Goal: Task Accomplishment & Management: Use online tool/utility

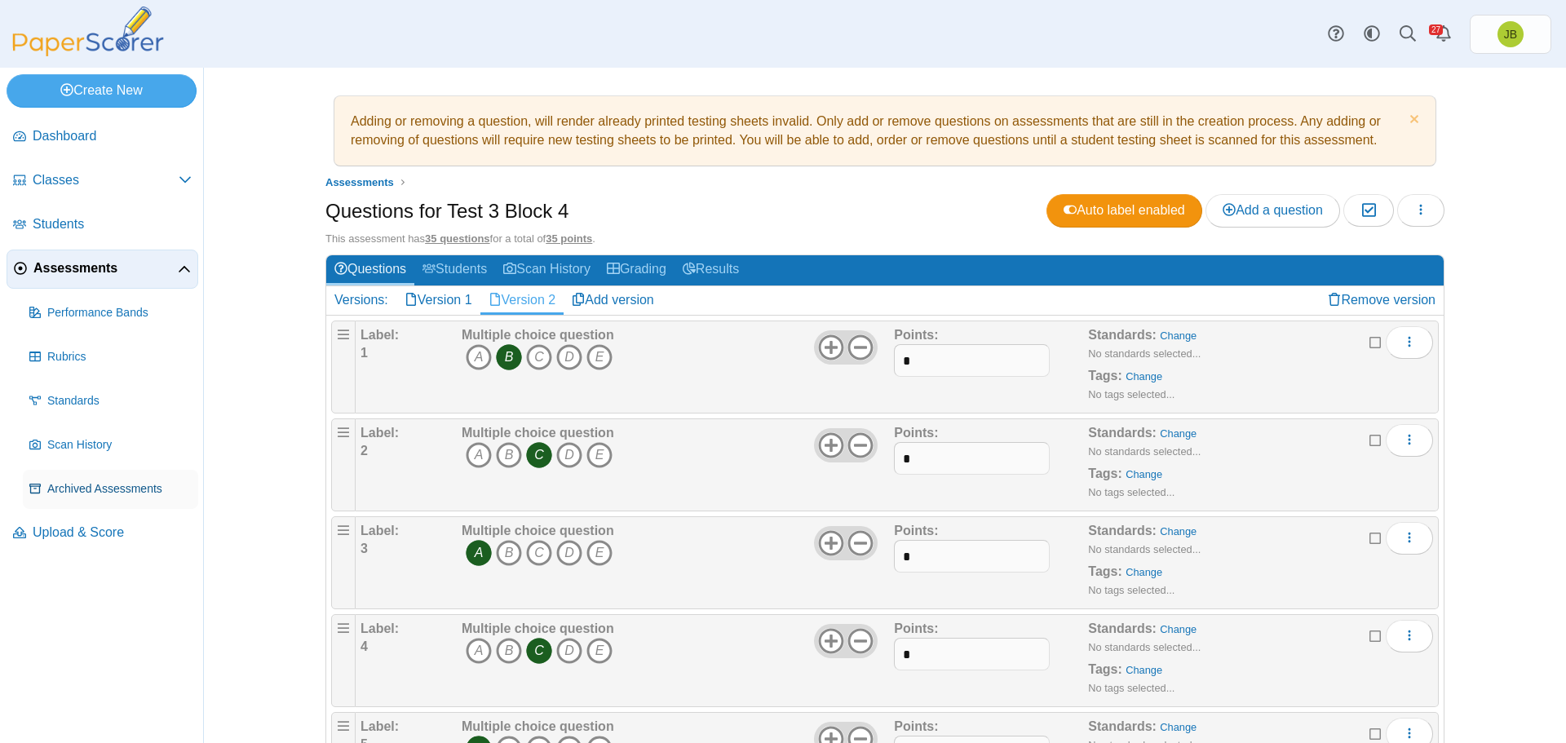
scroll to position [2466, 0]
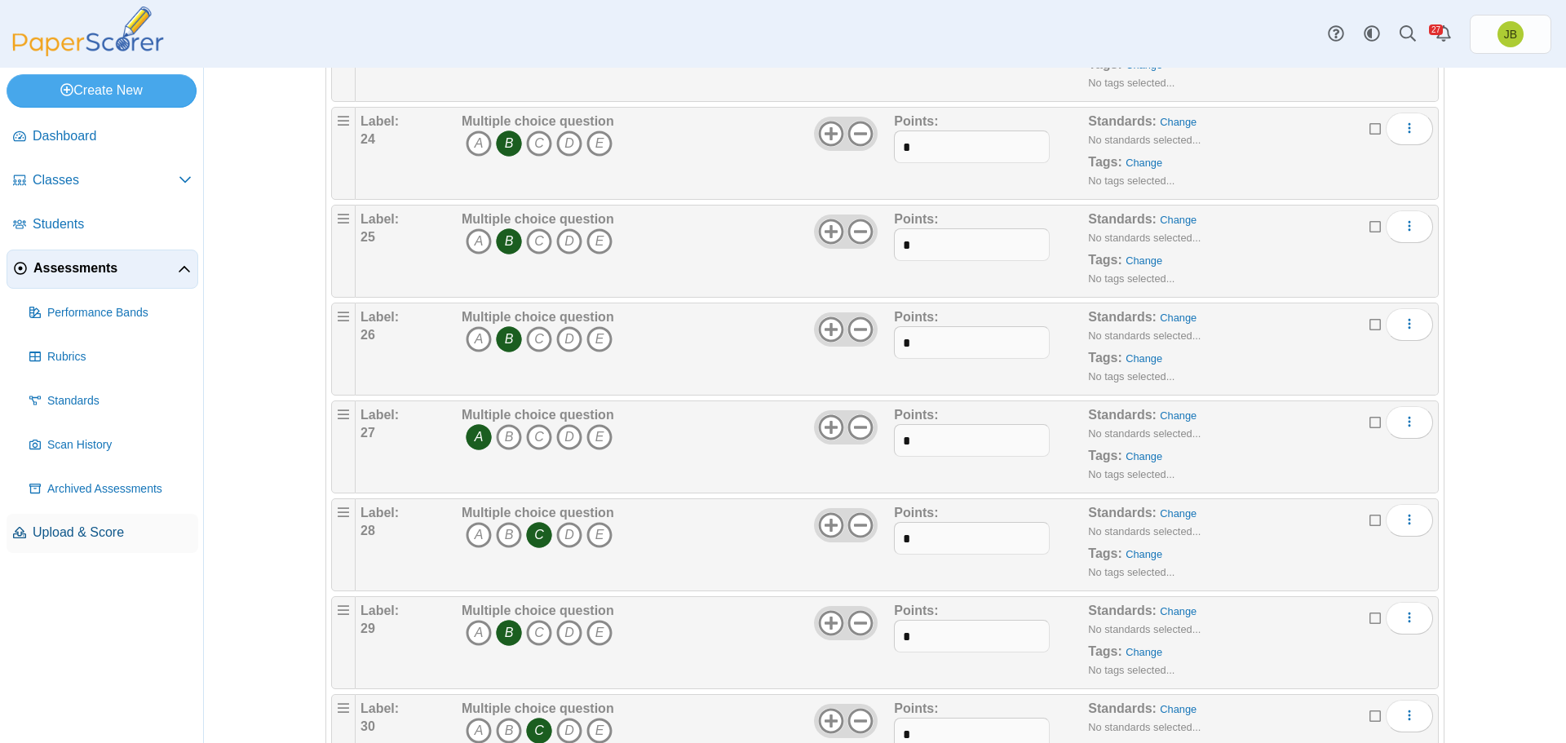
click at [64, 534] on span "Upload & Score" at bounding box center [112, 533] width 159 height 18
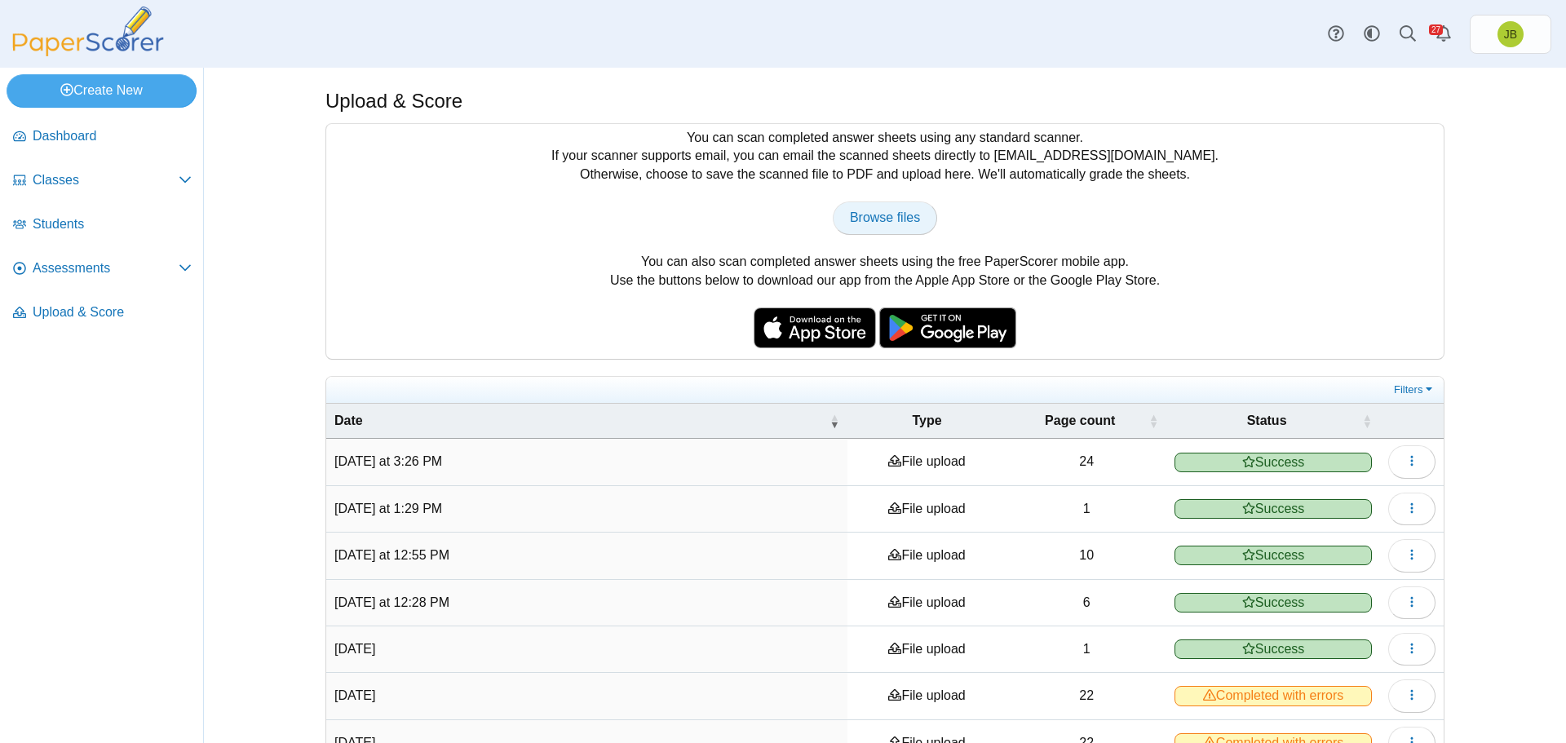
click at [876, 214] on span "Browse files" at bounding box center [885, 217] width 70 height 14
type input "**********"
click at [73, 269] on span "Assessments" at bounding box center [106, 268] width 146 height 18
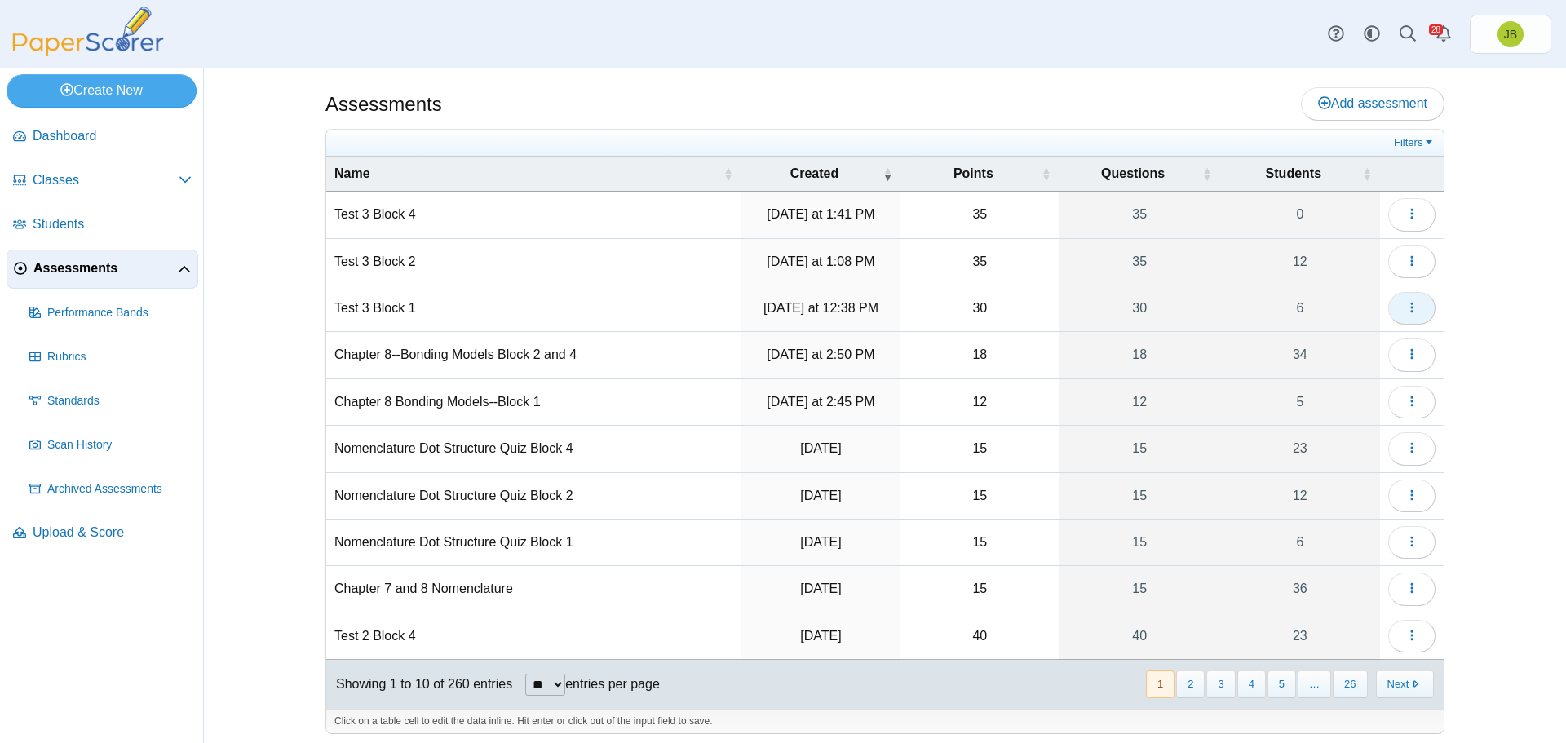
click at [1406, 312] on icon "button" at bounding box center [1412, 307] width 13 height 13
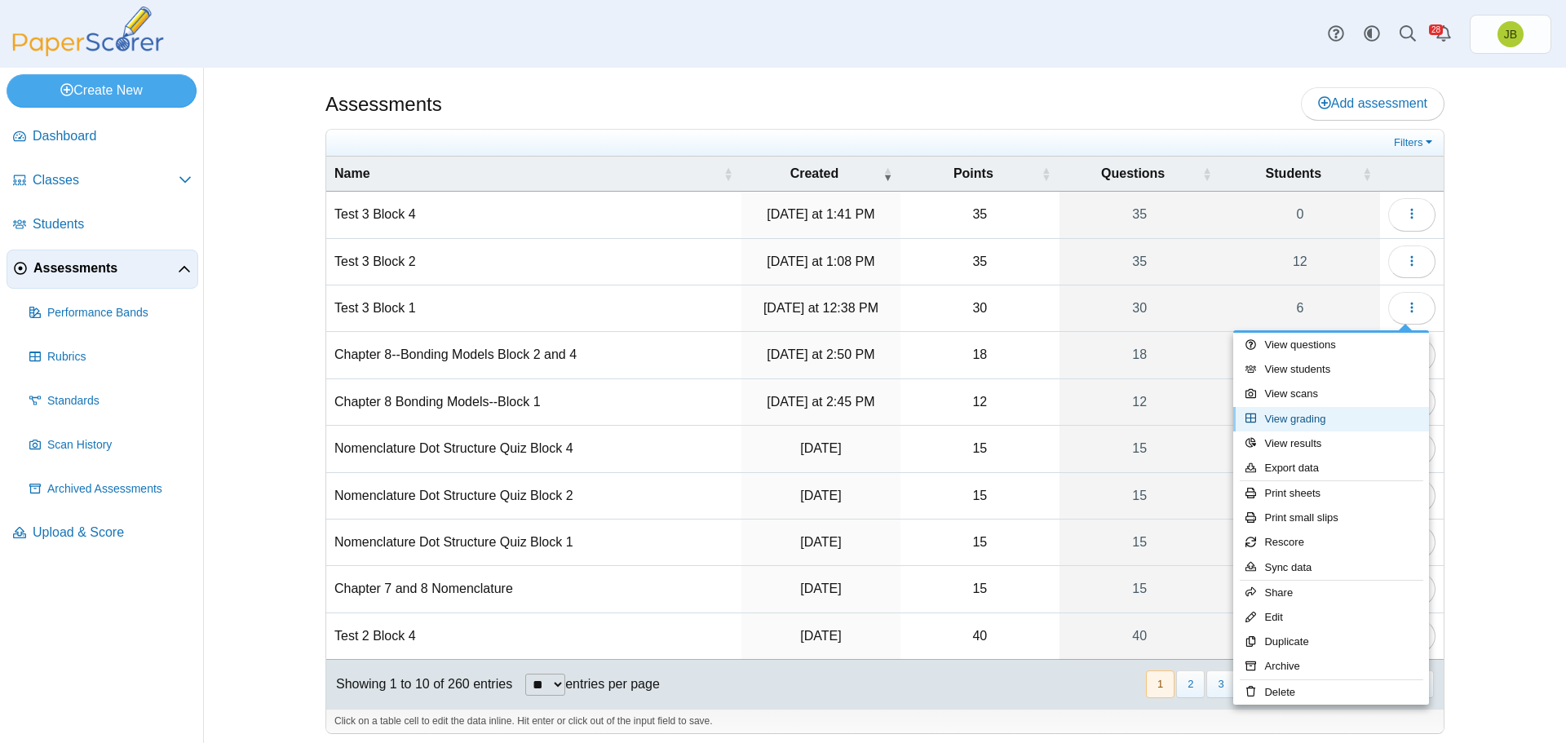
click at [1294, 424] on link "View grading" at bounding box center [1332, 419] width 196 height 24
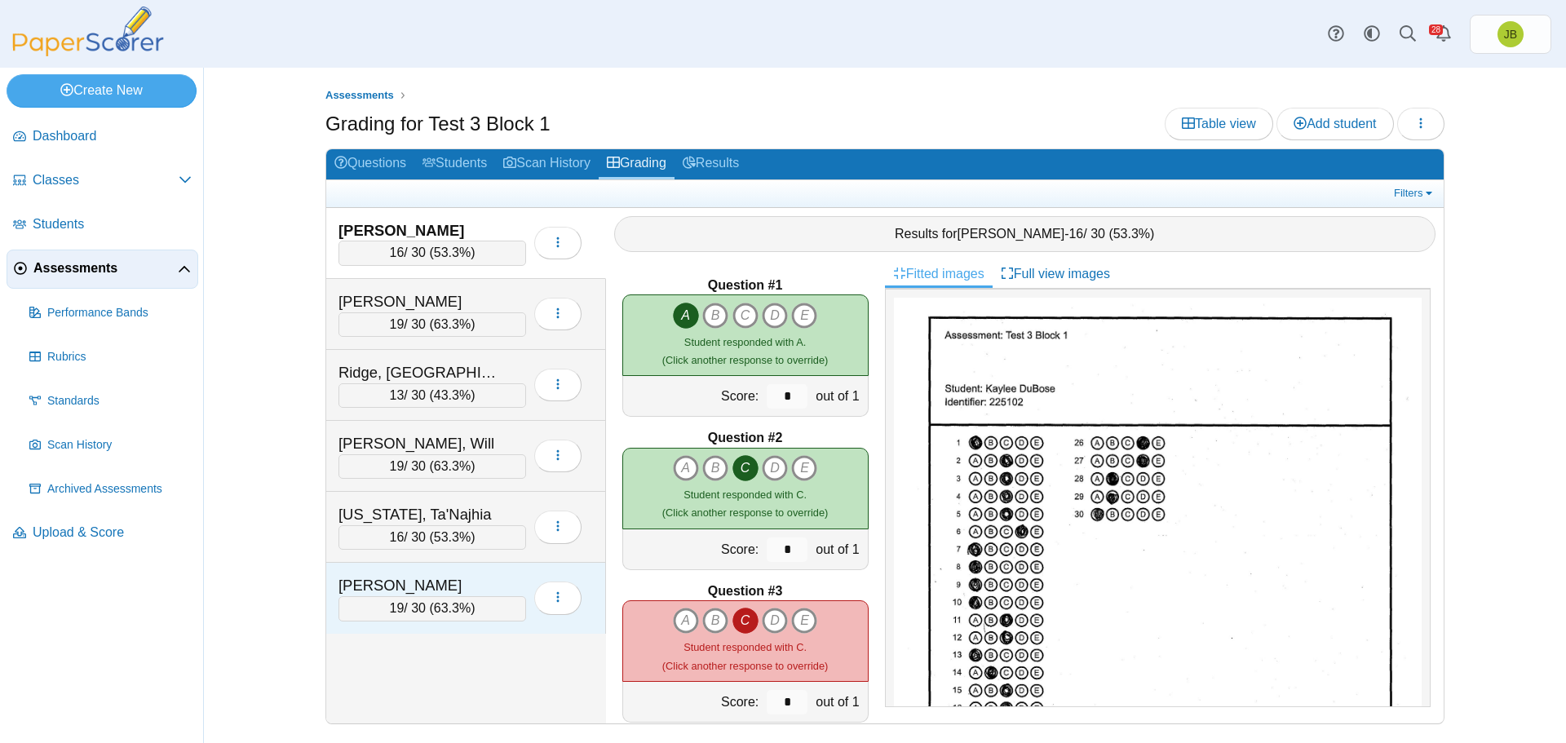
click at [506, 609] on div "19 / 30 ( 63.3% )" at bounding box center [433, 608] width 188 height 24
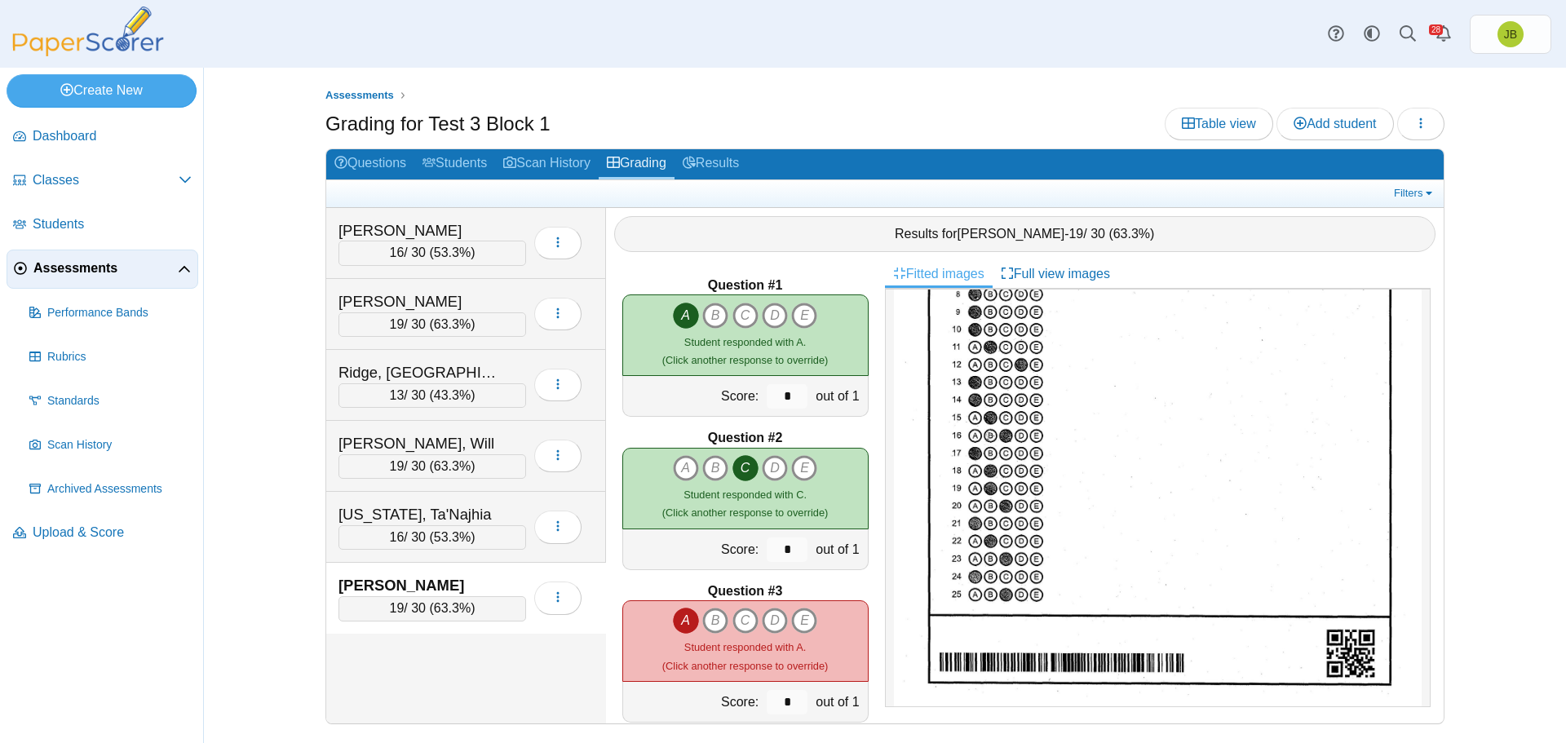
click at [131, 274] on span "Assessments" at bounding box center [105, 268] width 144 height 18
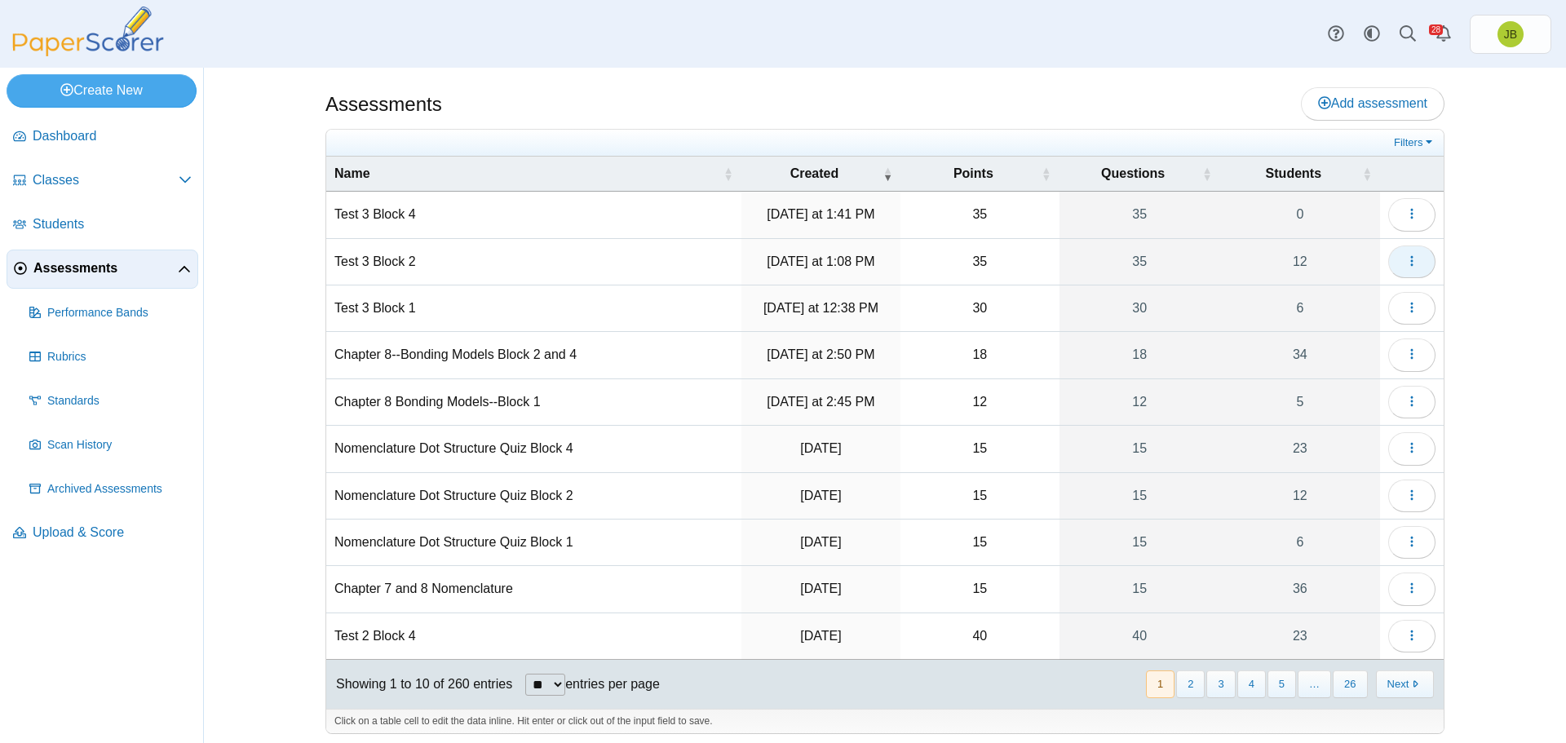
click at [1408, 268] on span "button" at bounding box center [1412, 262] width 13 height 14
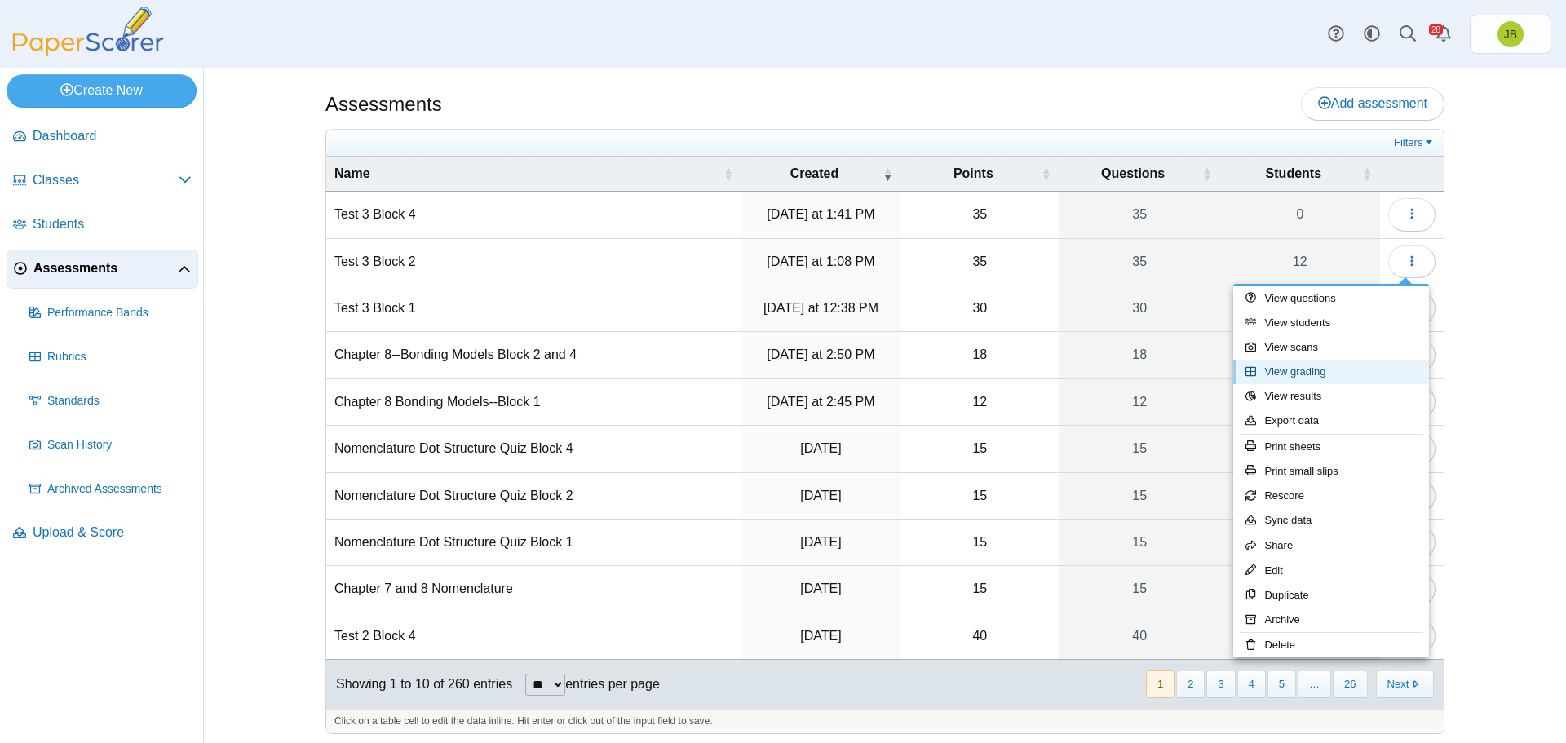
click at [1308, 374] on link "View grading" at bounding box center [1332, 372] width 196 height 24
